Goal: Transaction & Acquisition: Obtain resource

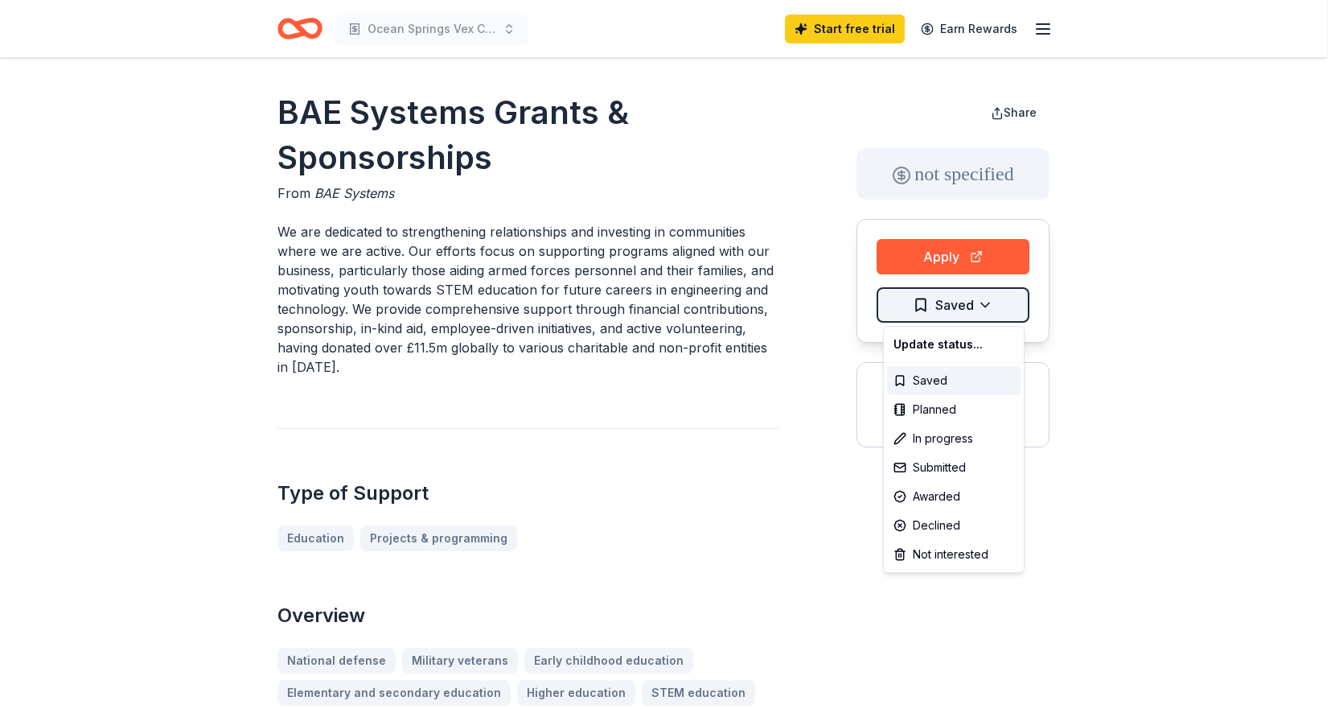
click at [945, 304] on html "Ocean Springs Vex Club Start free trial Earn Rewards BAE Systems Grants & Spons…" at bounding box center [669, 354] width 1339 height 709
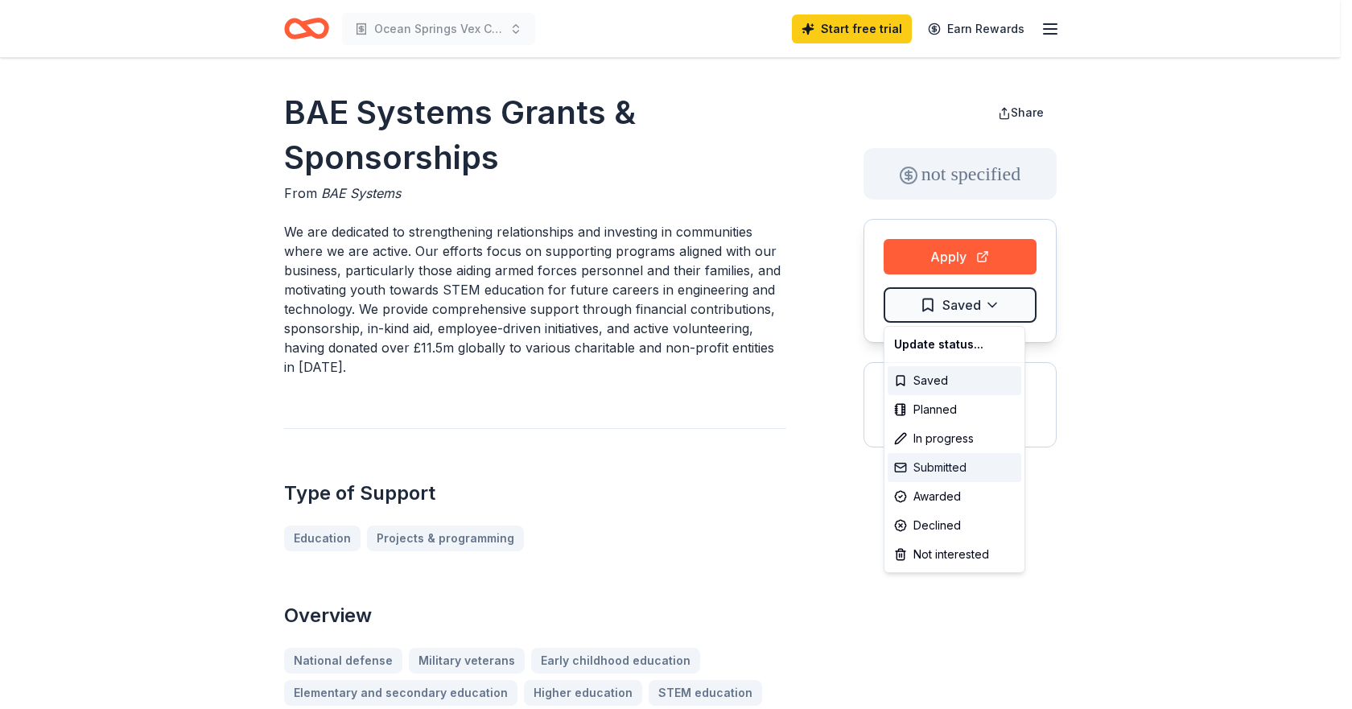
click at [921, 471] on div "Submitted" at bounding box center [954, 467] width 134 height 29
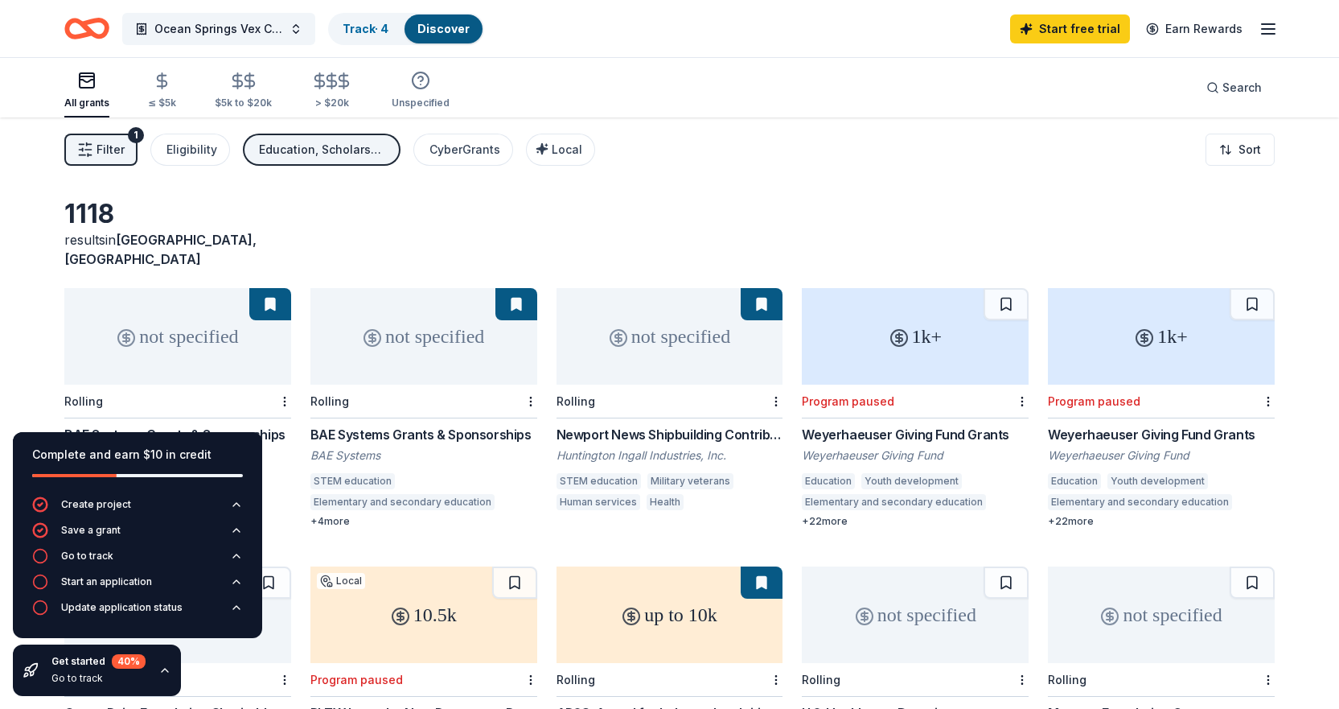
scroll to position [80, 0]
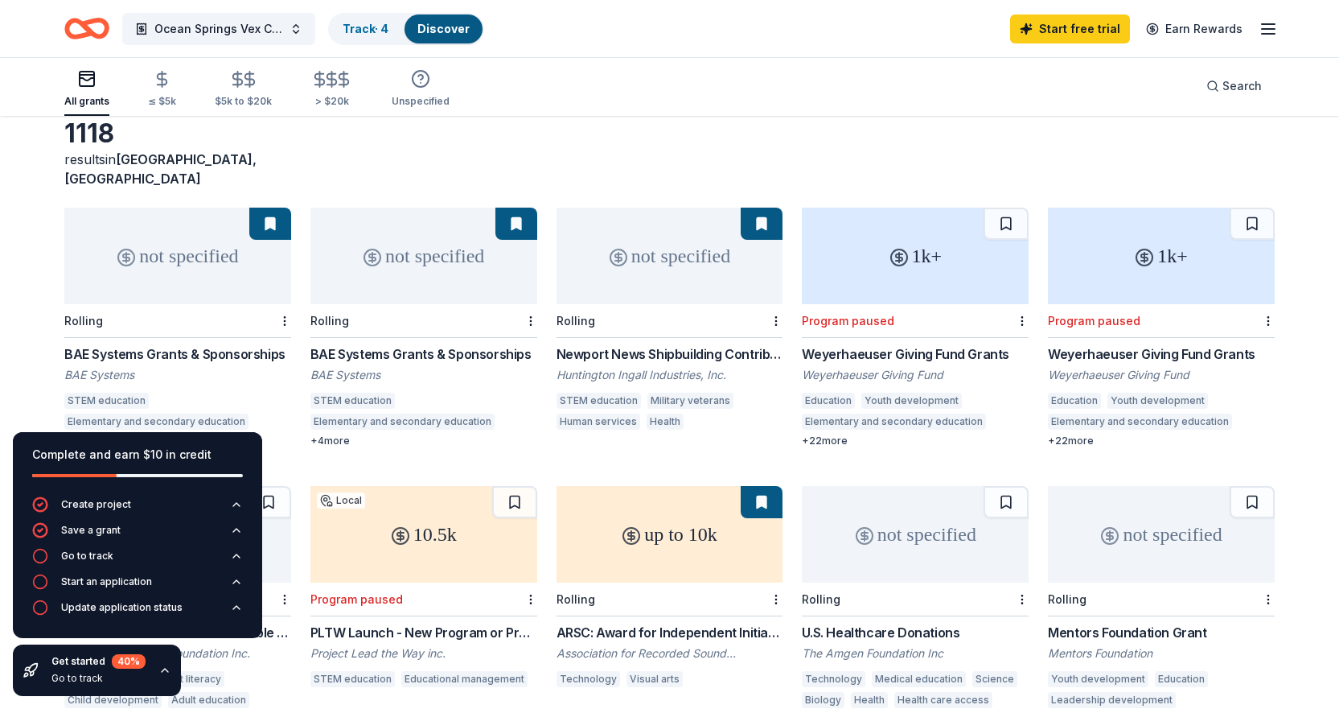
click at [669, 135] on div "1118 results in [GEOGRAPHIC_DATA], [GEOGRAPHIC_DATA]" at bounding box center [669, 152] width 1211 height 71
click at [291, 208] on button at bounding box center [270, 224] width 42 height 32
click at [436, 227] on div "not specified" at bounding box center [424, 256] width 227 height 97
click at [623, 148] on div "1118 results in [GEOGRAPHIC_DATA], [GEOGRAPHIC_DATA]" at bounding box center [669, 152] width 1211 height 71
click at [905, 280] on div "1k+" at bounding box center [915, 256] width 227 height 97
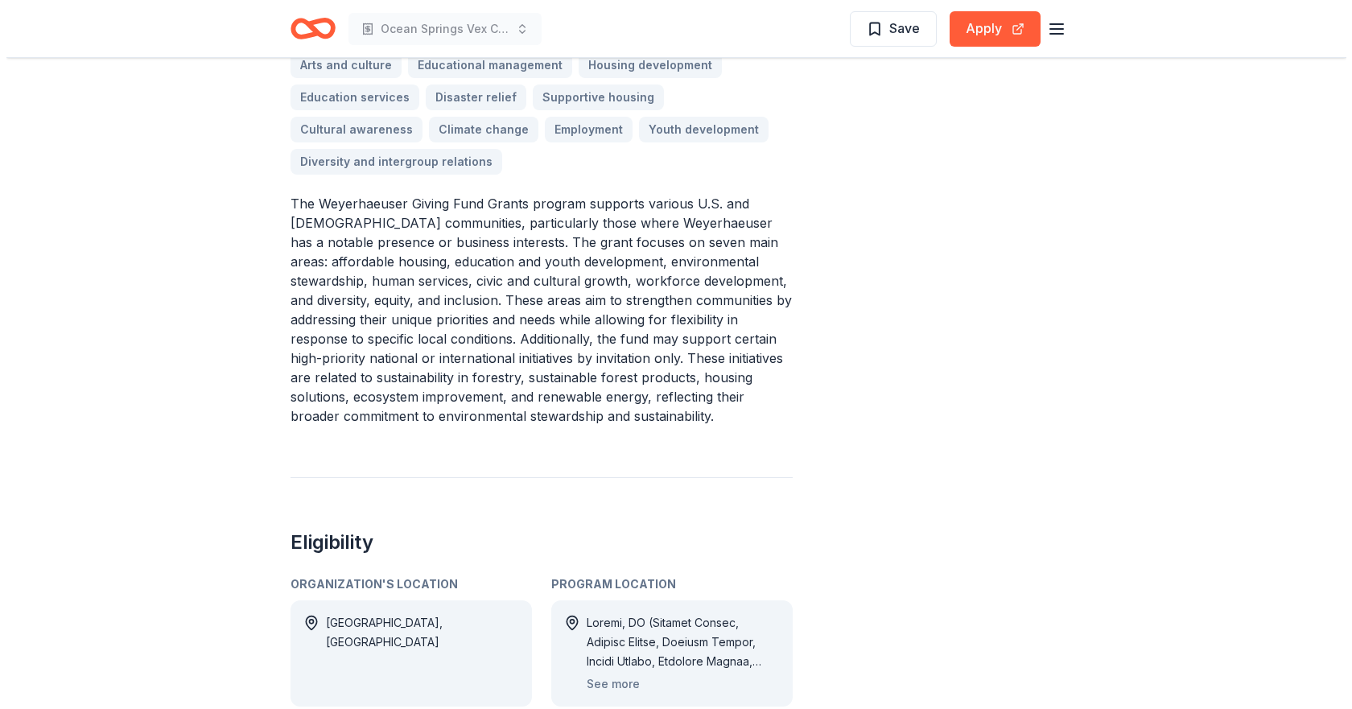
scroll to position [804, 0]
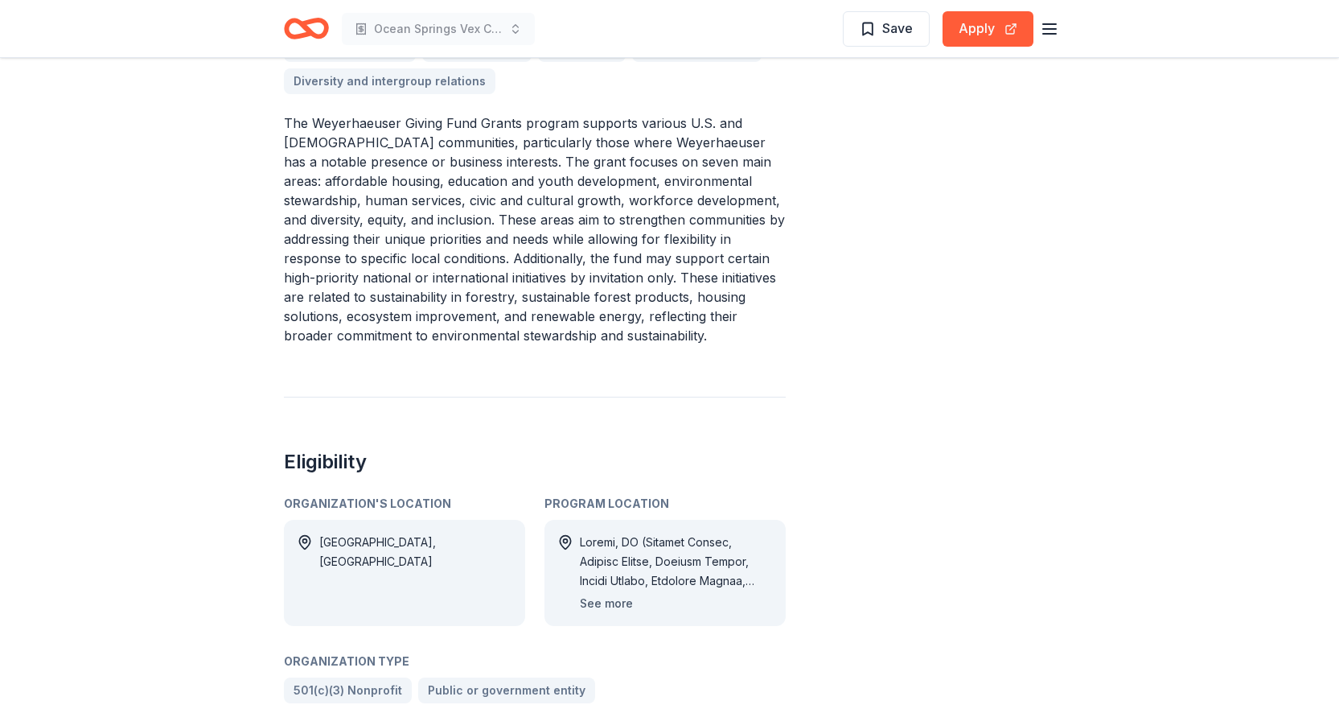
click at [601, 594] on button "See more" at bounding box center [606, 603] width 53 height 19
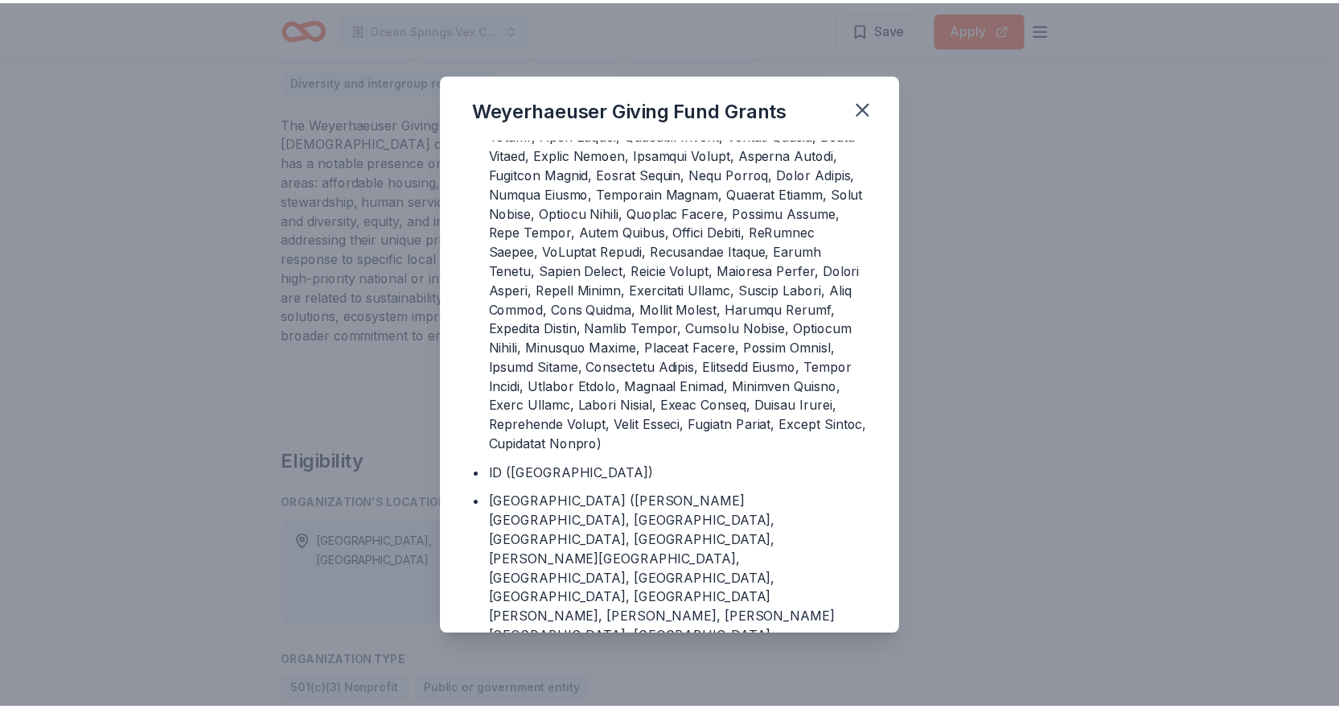
scroll to position [1287, 0]
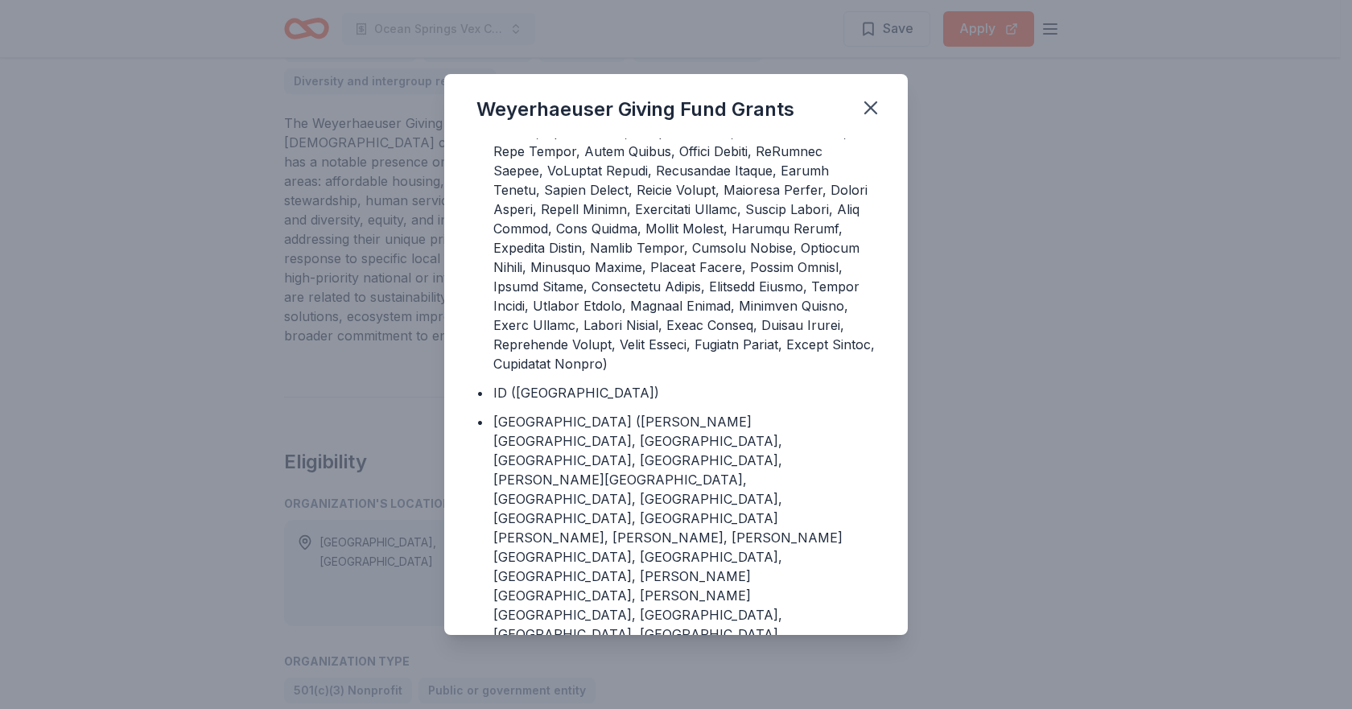
click at [1038, 393] on div "Weyerhaeuser Giving Fund Grants Program Location • Canada • AL (Autauga County,…" at bounding box center [676, 354] width 1352 height 709
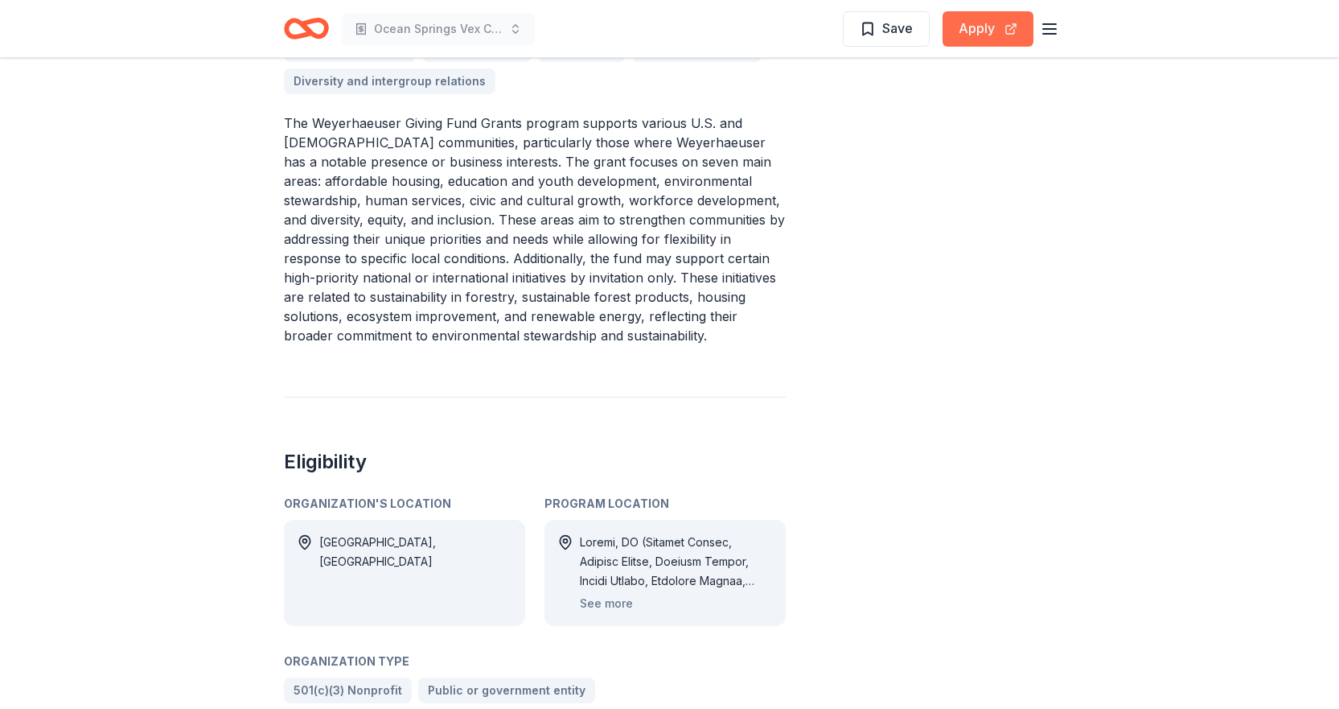
click at [977, 18] on button "Apply" at bounding box center [988, 28] width 91 height 35
